Goal: Task Accomplishment & Management: Manage account settings

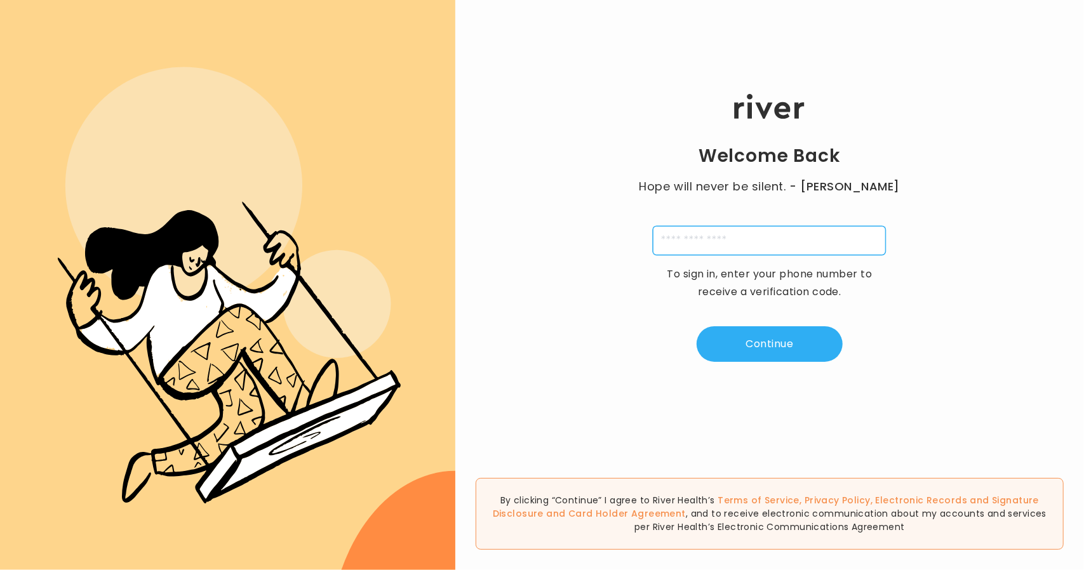
click at [699, 253] on input "tel" at bounding box center [769, 240] width 233 height 29
type input "**********"
drag, startPoint x: 729, startPoint y: 352, endPoint x: 703, endPoint y: 298, distance: 59.9
click at [729, 352] on button "Continue" at bounding box center [770, 344] width 146 height 36
click at [711, 237] on input "tel" at bounding box center [706, 240] width 29 height 29
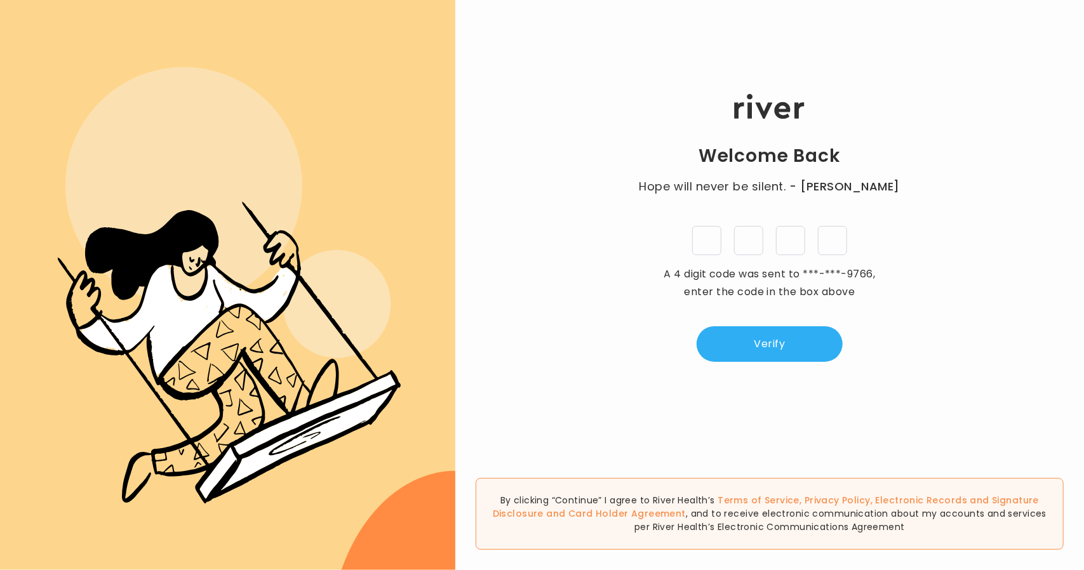
type input "*"
click at [732, 328] on button "Verify" at bounding box center [770, 344] width 146 height 36
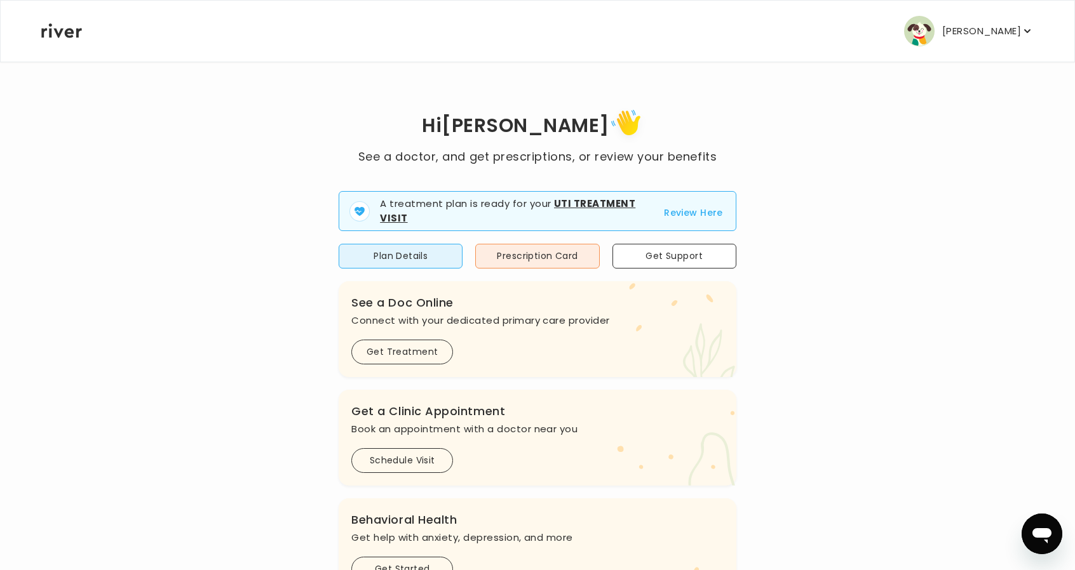
click at [963, 21] on button "[PERSON_NAME]" at bounding box center [969, 31] width 130 height 30
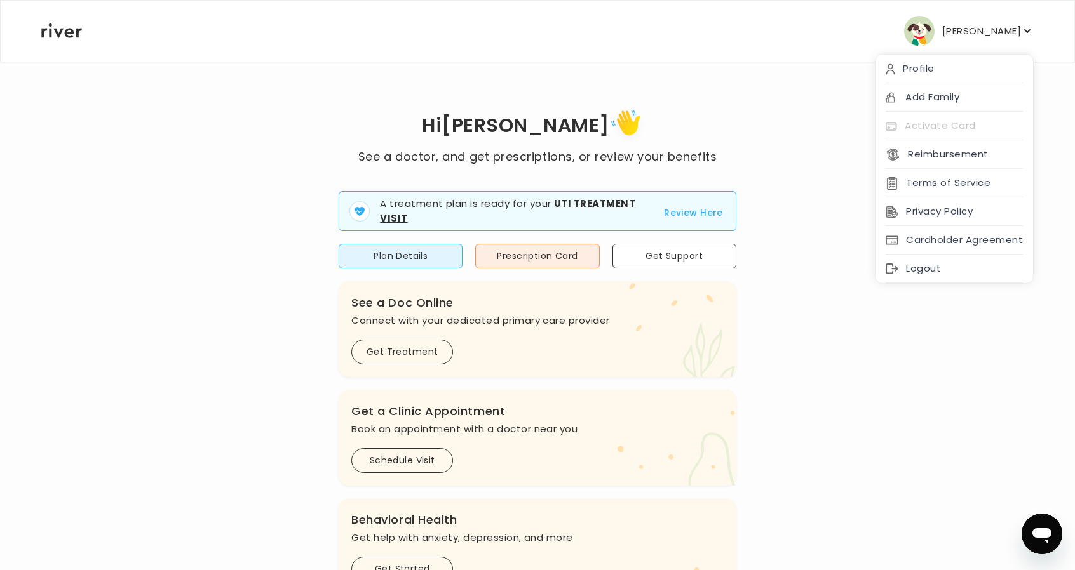
click at [925, 67] on div "Profile" at bounding box center [953, 69] width 157 height 29
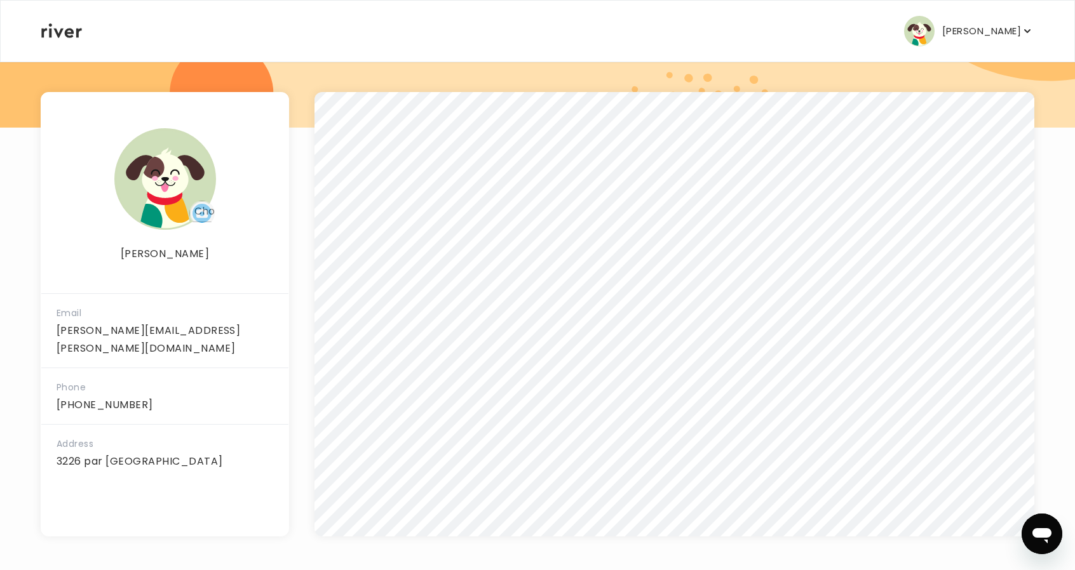
scroll to position [157, 0]
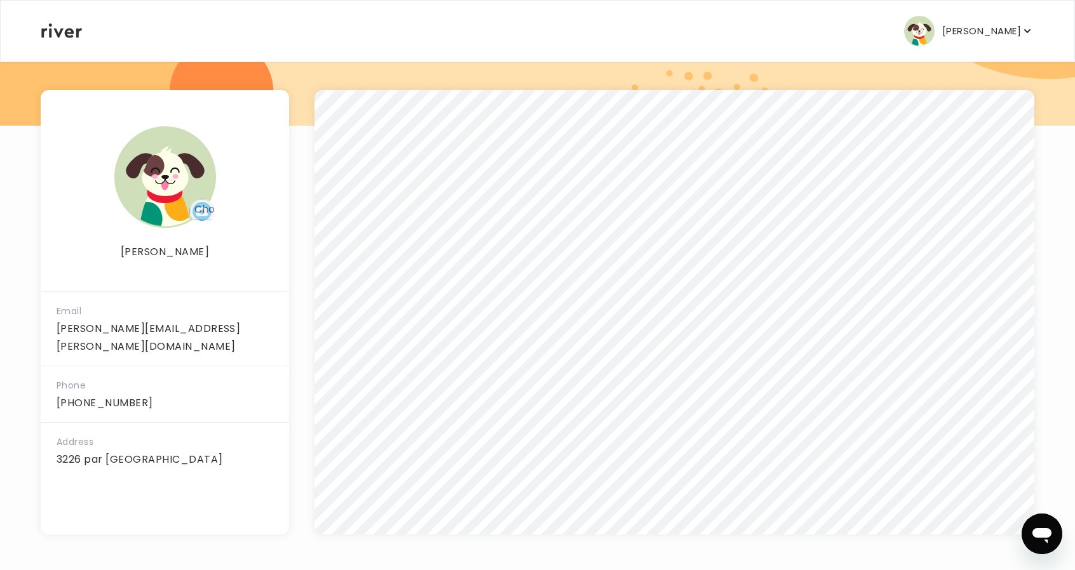
click at [942, 34] on p "[PERSON_NAME]" at bounding box center [981, 31] width 79 height 18
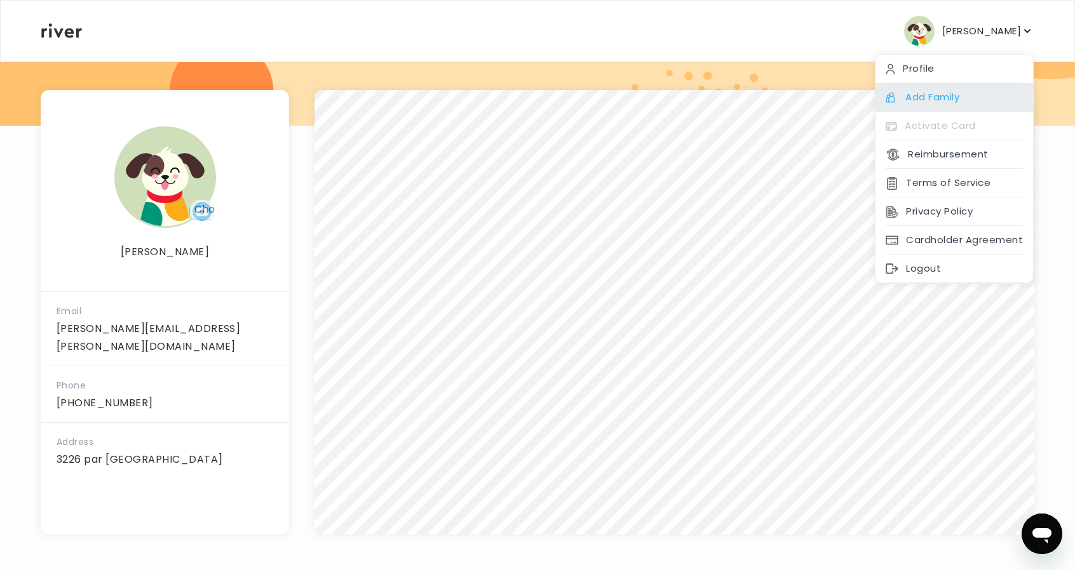
drag, startPoint x: 934, startPoint y: 72, endPoint x: 888, endPoint y: 101, distance: 54.5
click at [934, 72] on div "Profile" at bounding box center [953, 69] width 157 height 29
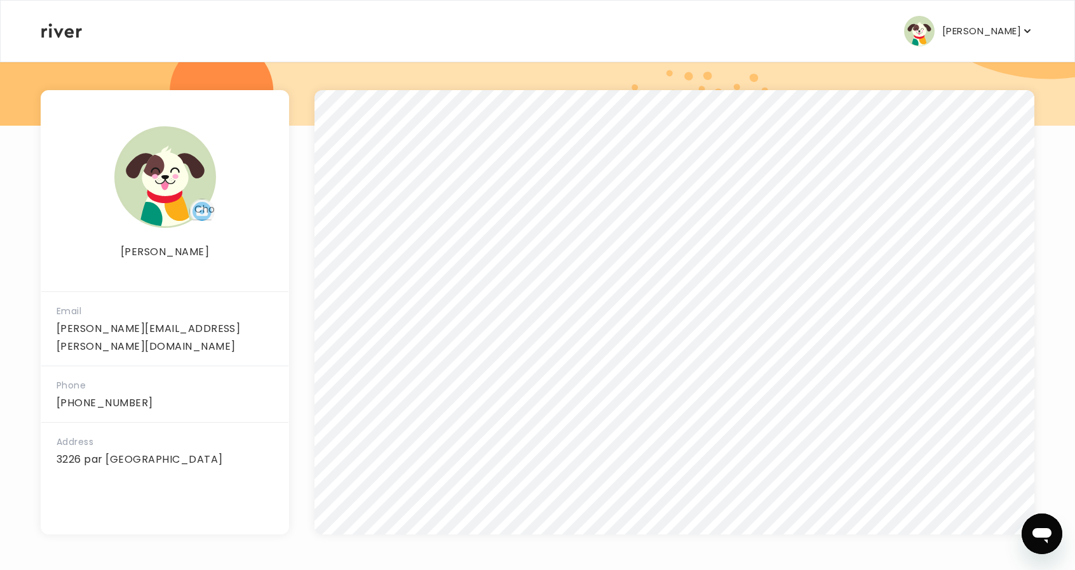
click at [944, 32] on p "[PERSON_NAME]" at bounding box center [981, 31] width 79 height 18
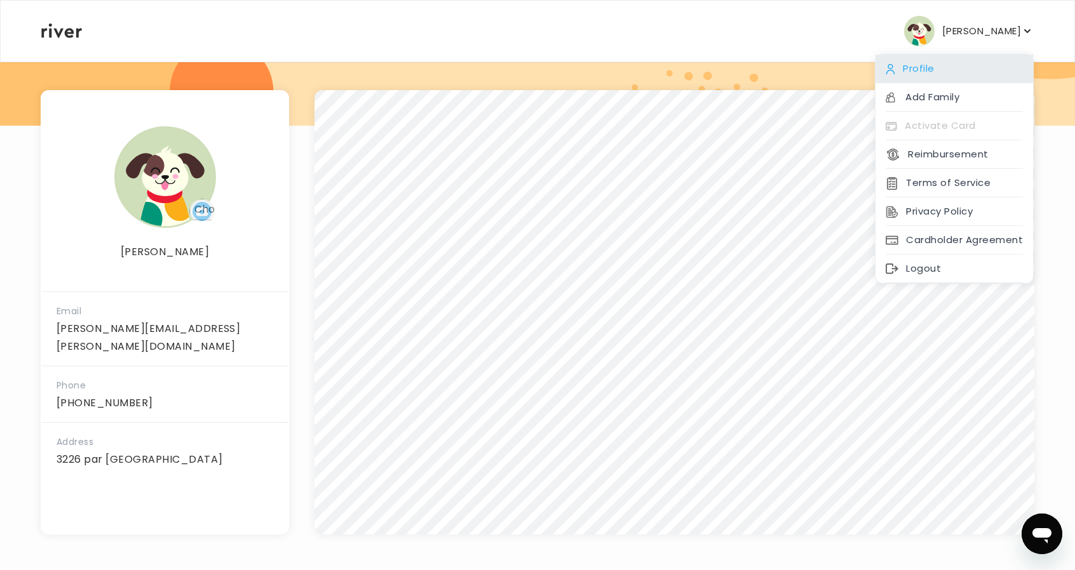
click at [932, 67] on div "Profile" at bounding box center [953, 69] width 157 height 29
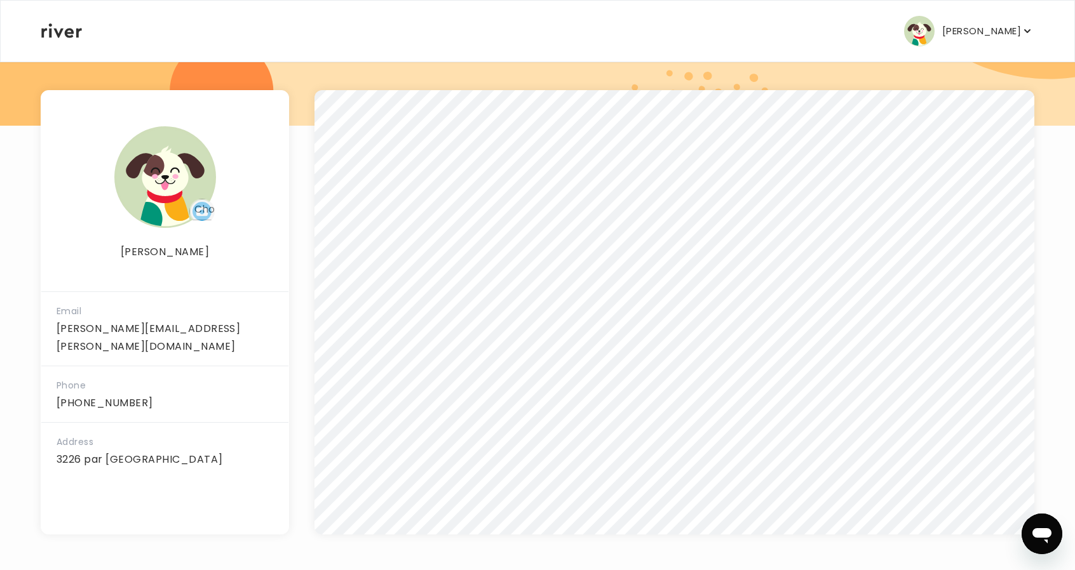
click at [65, 29] on icon at bounding box center [61, 30] width 41 height 15
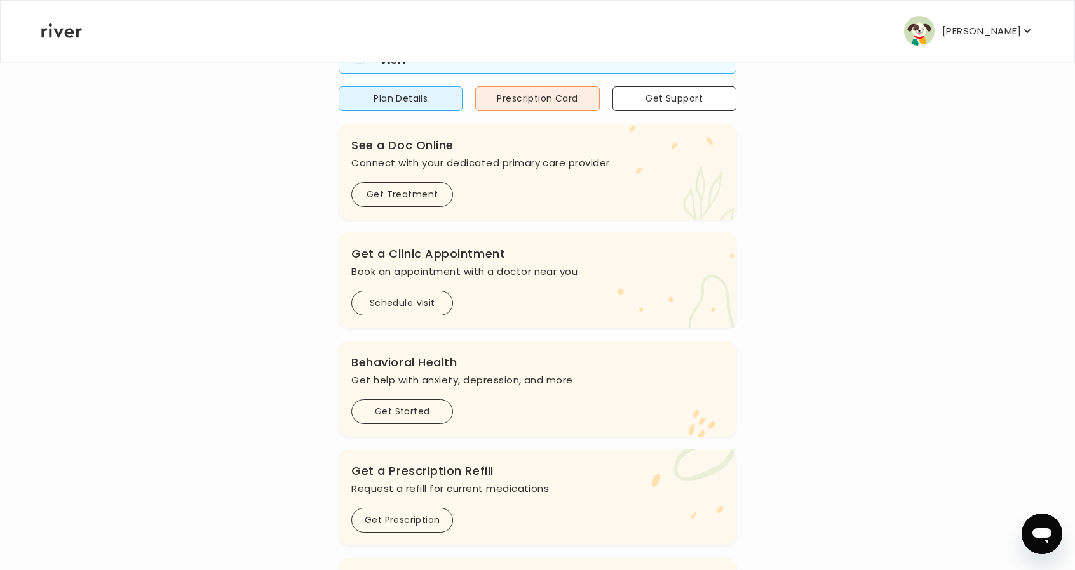
click at [948, 26] on p "[PERSON_NAME]" at bounding box center [981, 31] width 79 height 18
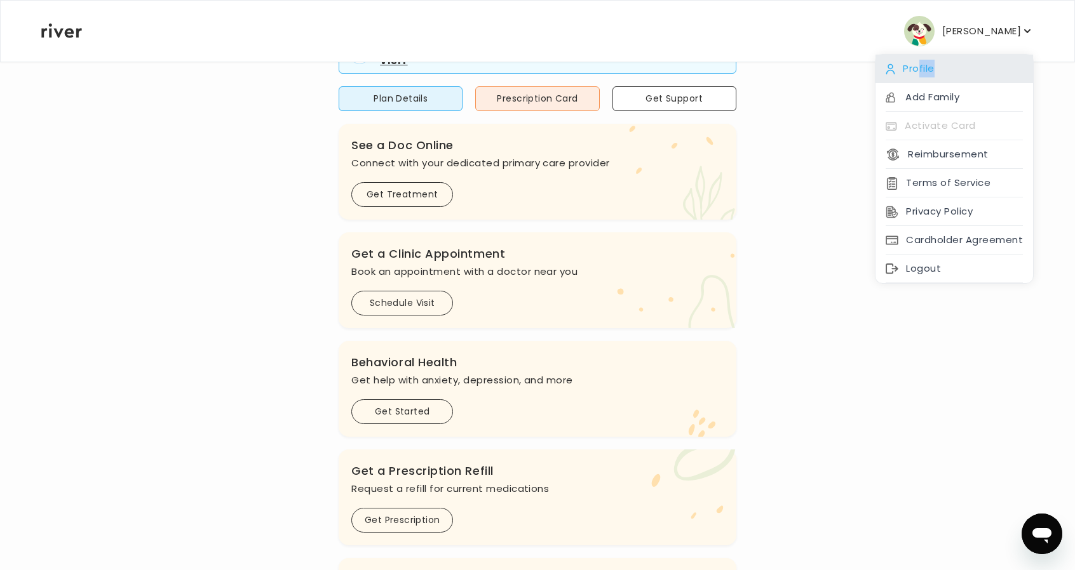
click at [917, 77] on div "Profile" at bounding box center [953, 69] width 157 height 29
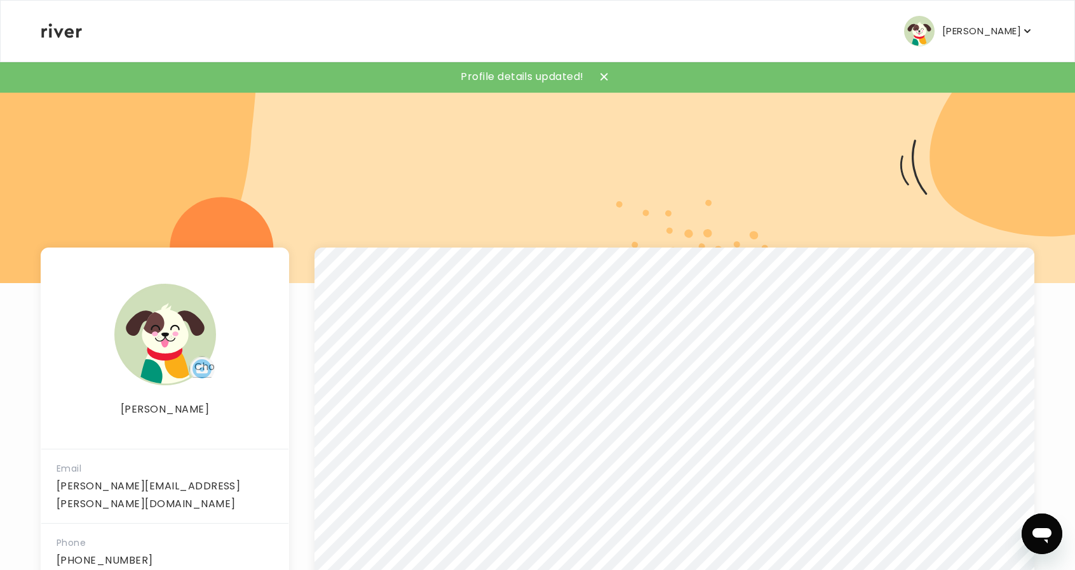
click at [51, 34] on icon at bounding box center [61, 30] width 41 height 15
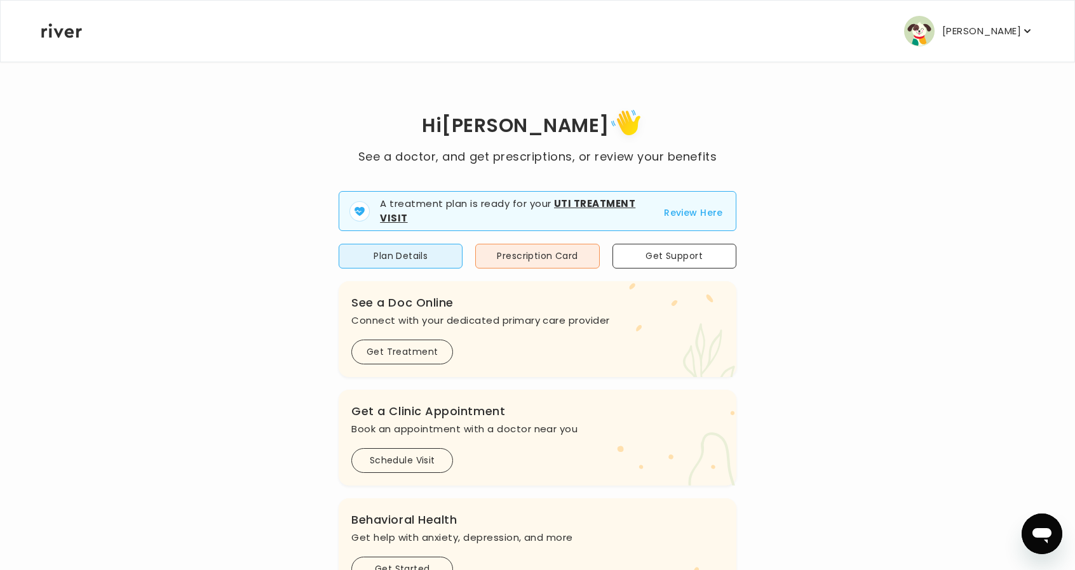
drag, startPoint x: 969, startPoint y: 30, endPoint x: 966, endPoint y: 40, distance: 10.0
click at [968, 29] on p "[PERSON_NAME]" at bounding box center [981, 31] width 79 height 18
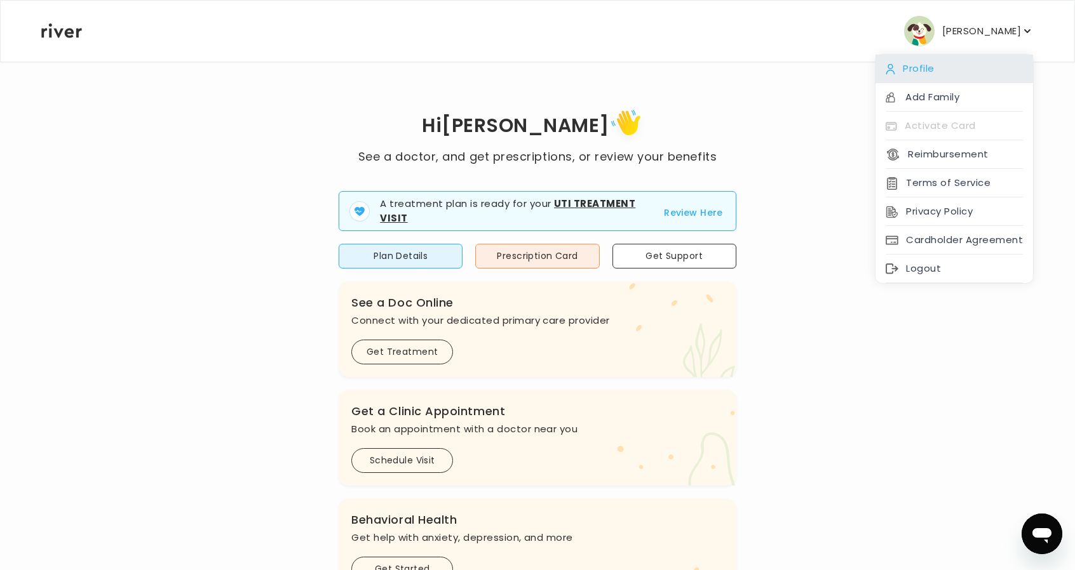
click at [930, 65] on div "Profile" at bounding box center [953, 69] width 157 height 29
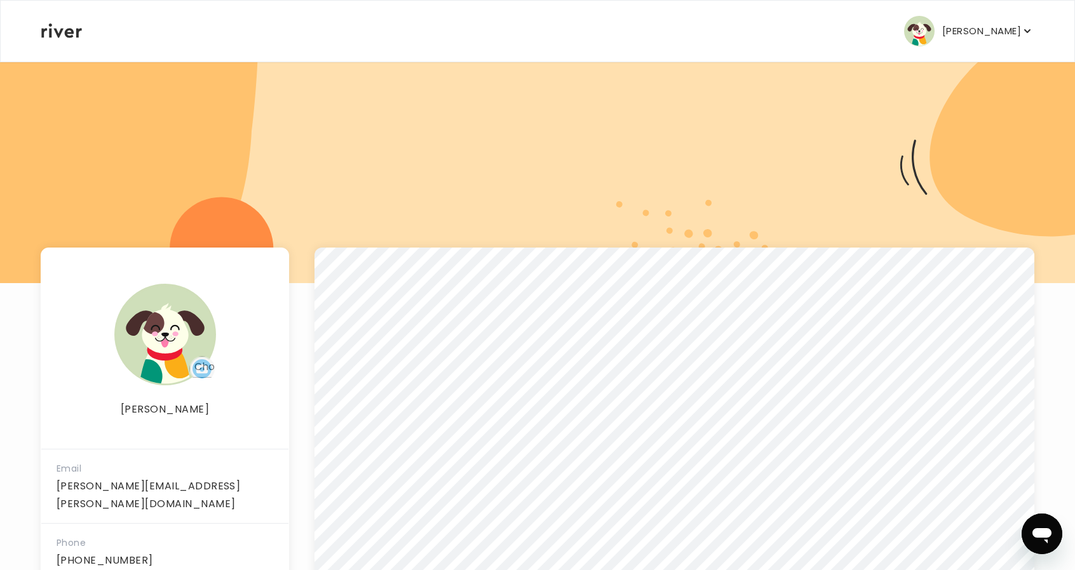
click at [945, 21] on button "[PERSON_NAME]" at bounding box center [969, 31] width 130 height 30
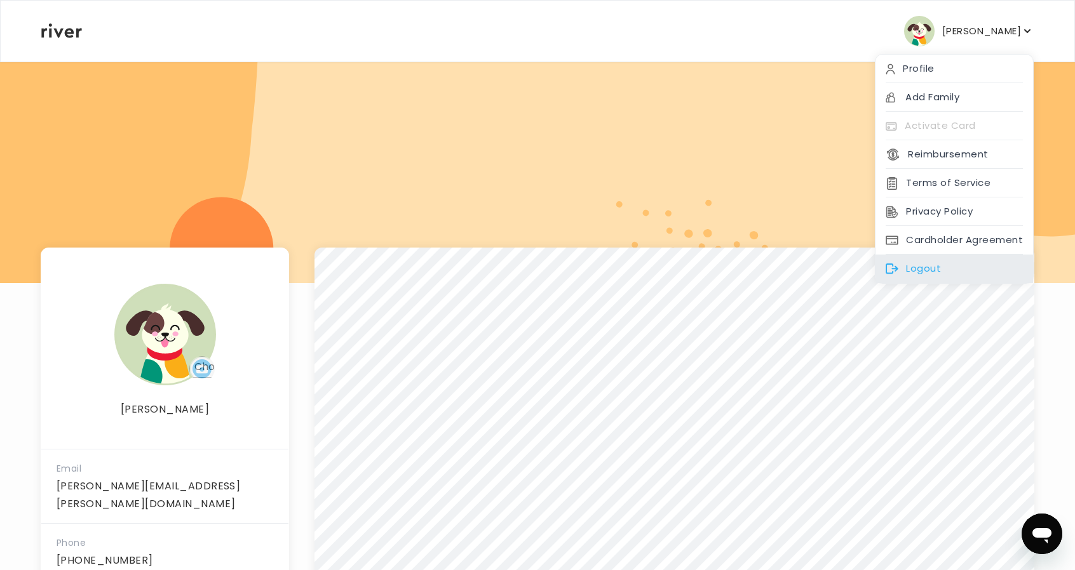
click at [919, 257] on div "Logout" at bounding box center [953, 269] width 157 height 29
